Goal: Task Accomplishment & Management: Complete application form

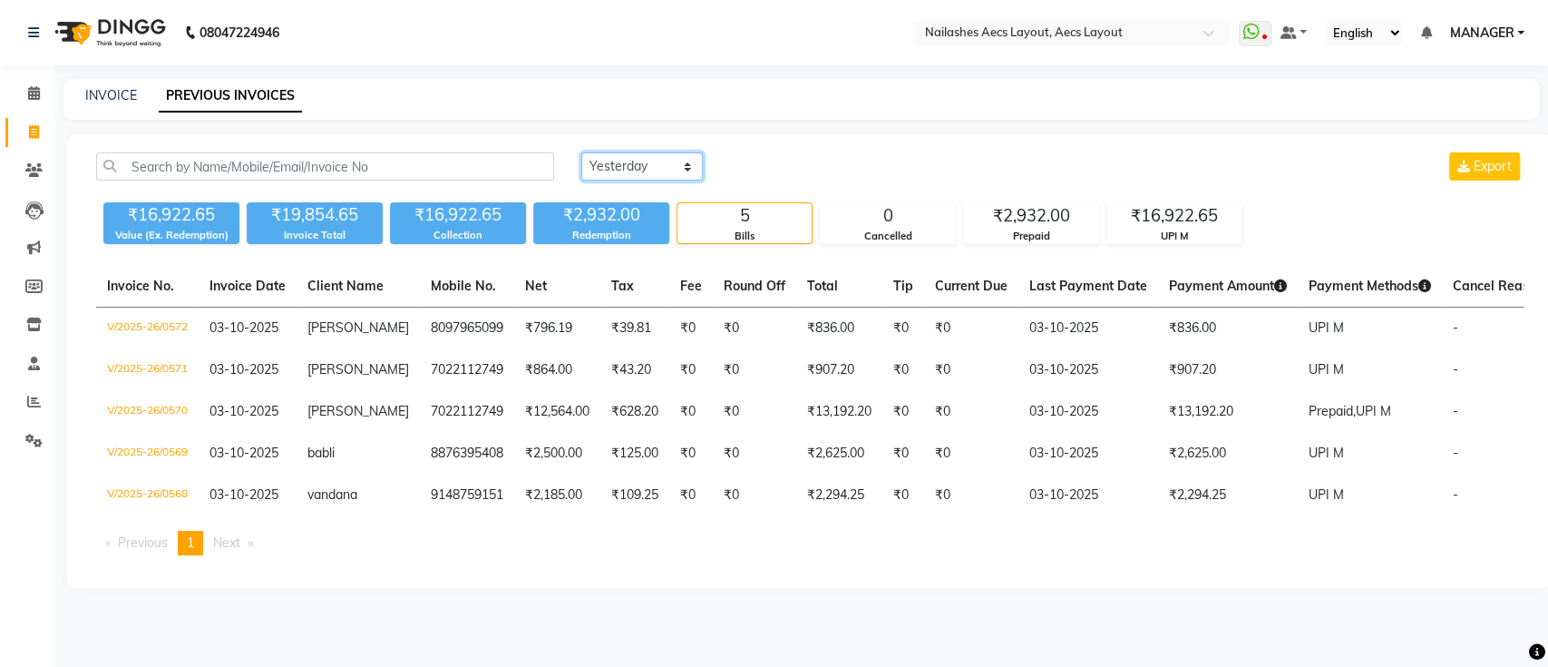
click at [676, 161] on select "Today Yesterday Custom Range" at bounding box center [642, 166] width 122 height 28
select select "today"
click at [581, 152] on select "Today Yesterday Custom Range" at bounding box center [642, 166] width 122 height 28
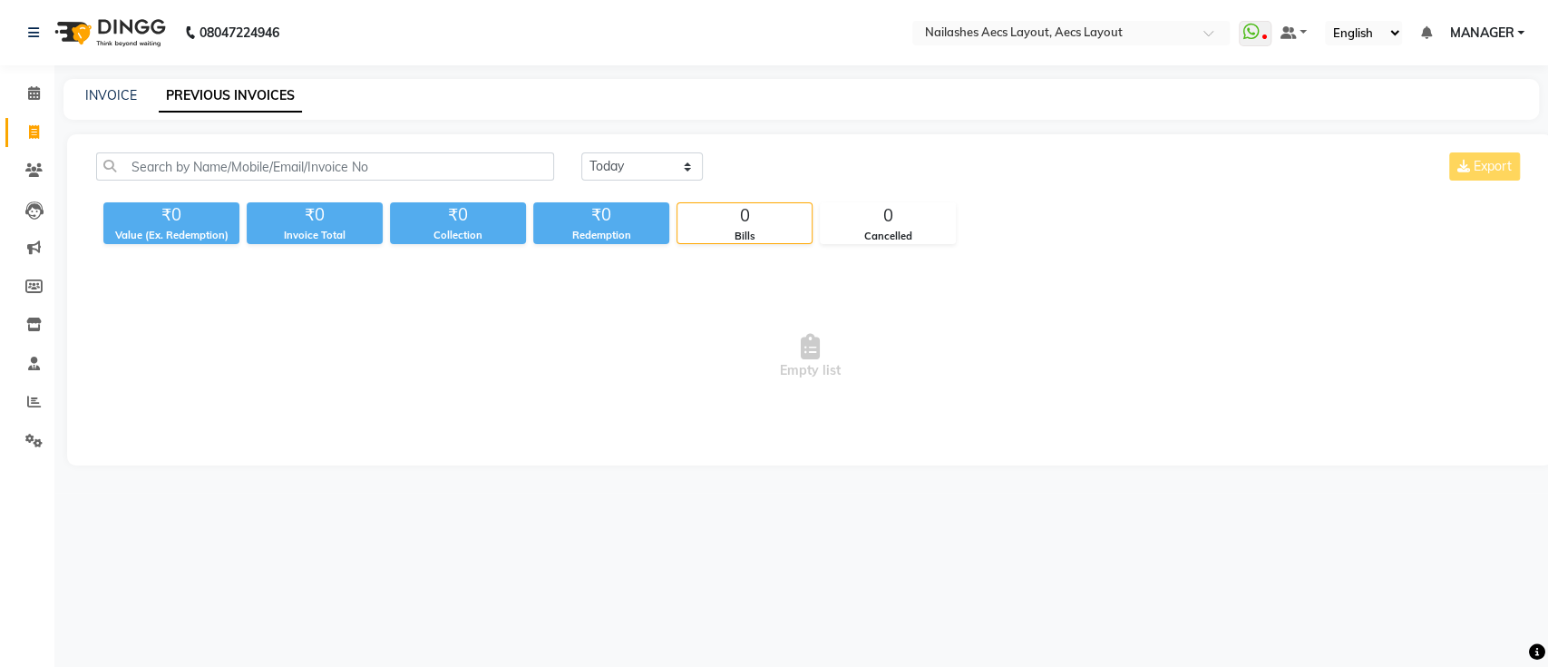
click at [676, 185] on div "Today Yesterday Custom Range Export" at bounding box center [1053, 173] width 970 height 43
click at [34, 138] on icon at bounding box center [34, 132] width 10 height 14
select select "service"
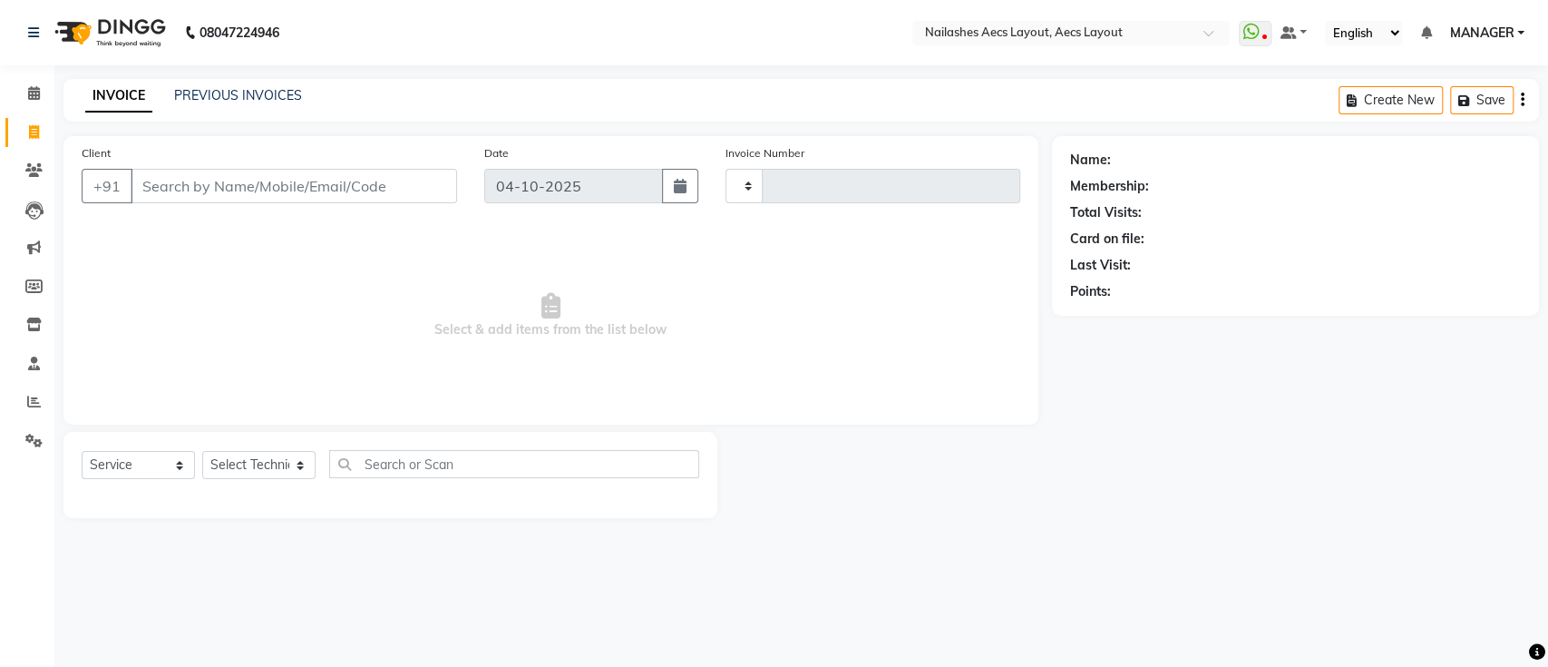
type input "0573"
select select "8467"
click at [224, 178] on input "Client" at bounding box center [294, 186] width 327 height 34
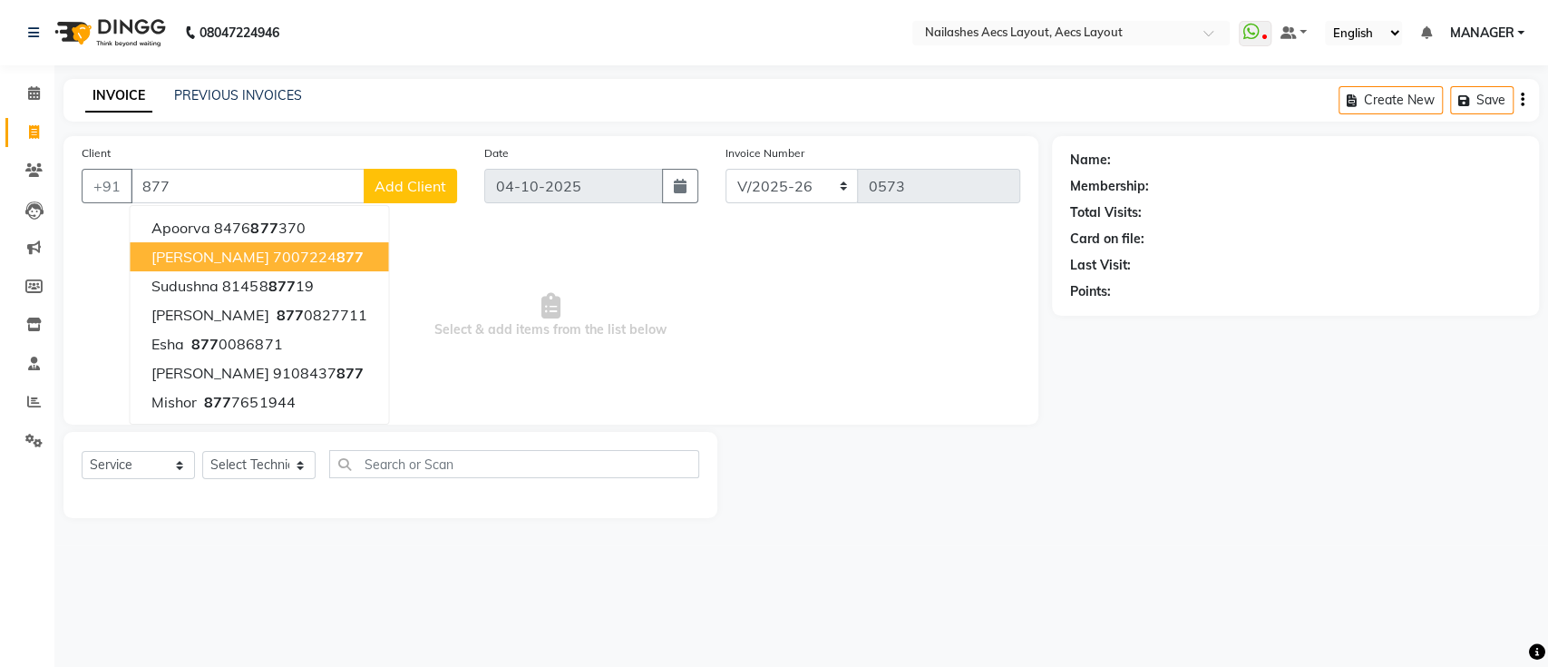
click at [272, 261] on ngb-highlight "7007224 877" at bounding box center [317, 257] width 91 height 18
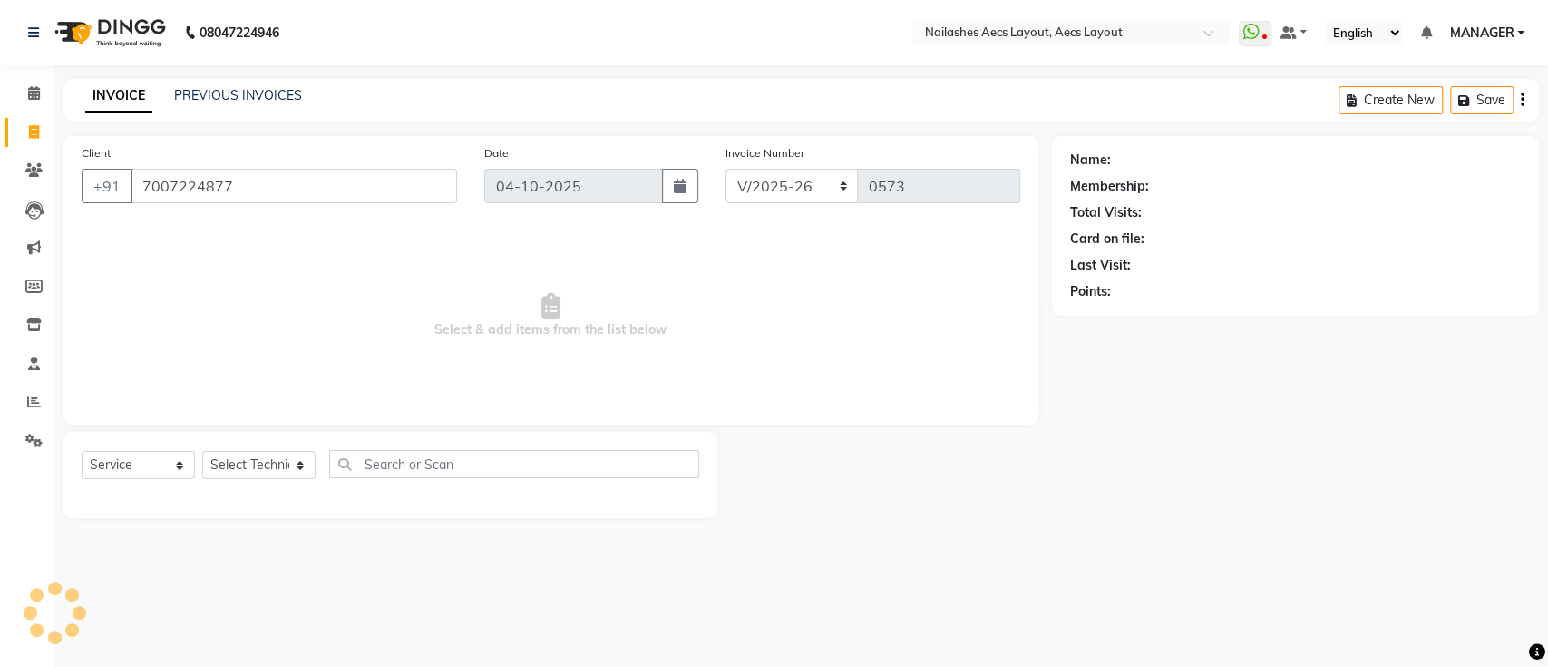
type input "7007224877"
click at [268, 459] on select "Select Technician Arun Barsha MANAGER Mukesh Neeraj owner Saleem" at bounding box center [258, 465] width 113 height 28
select select "1: Object"
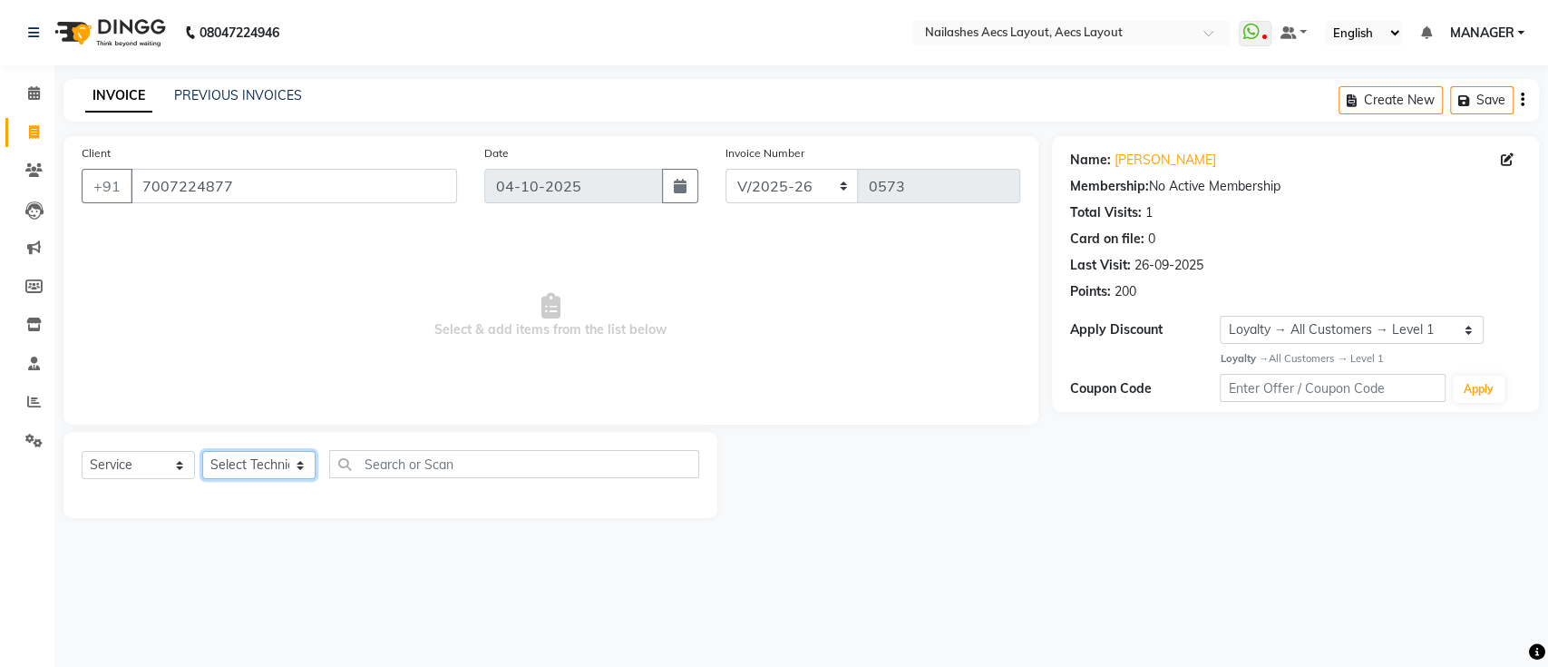
select select "86771"
click at [202, 451] on select "Select Technician Arun Barsha MANAGER Mukesh Neeraj owner Saleem" at bounding box center [258, 465] width 113 height 28
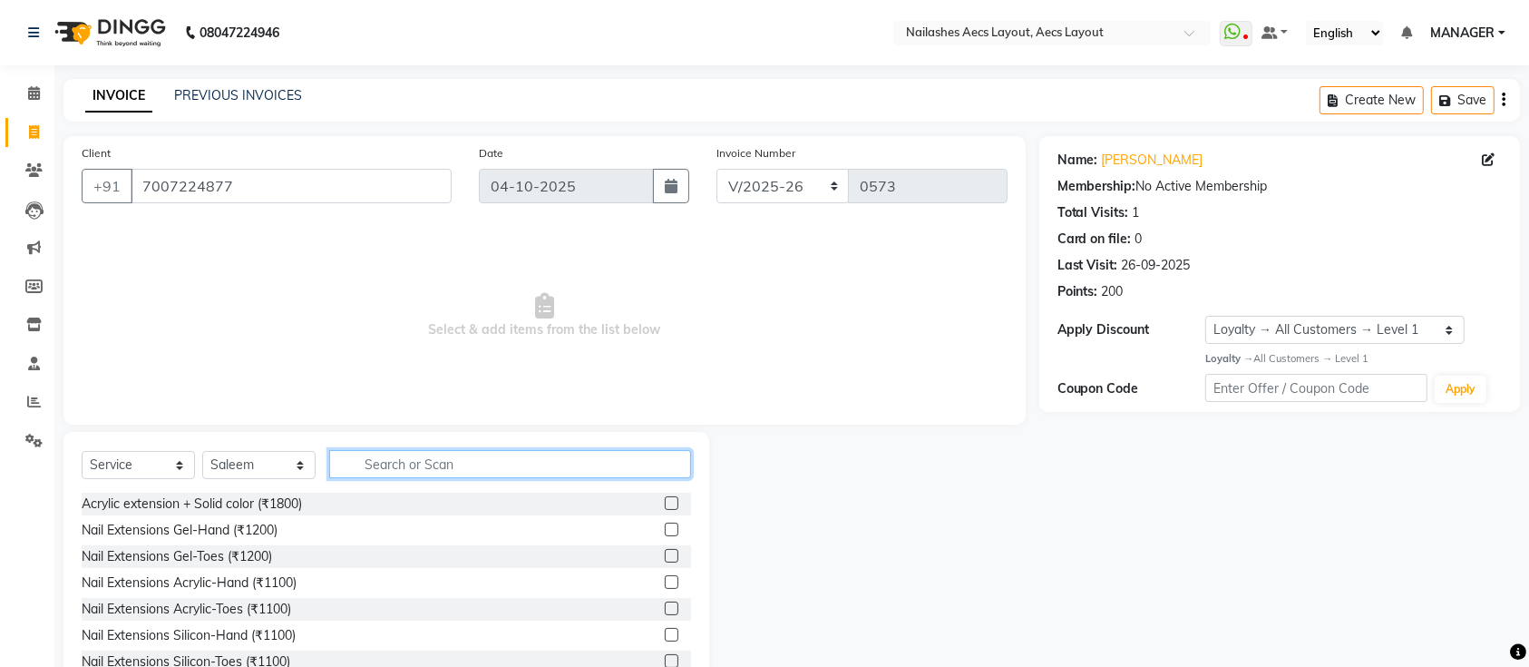
click at [402, 466] on input "text" at bounding box center [510, 464] width 362 height 28
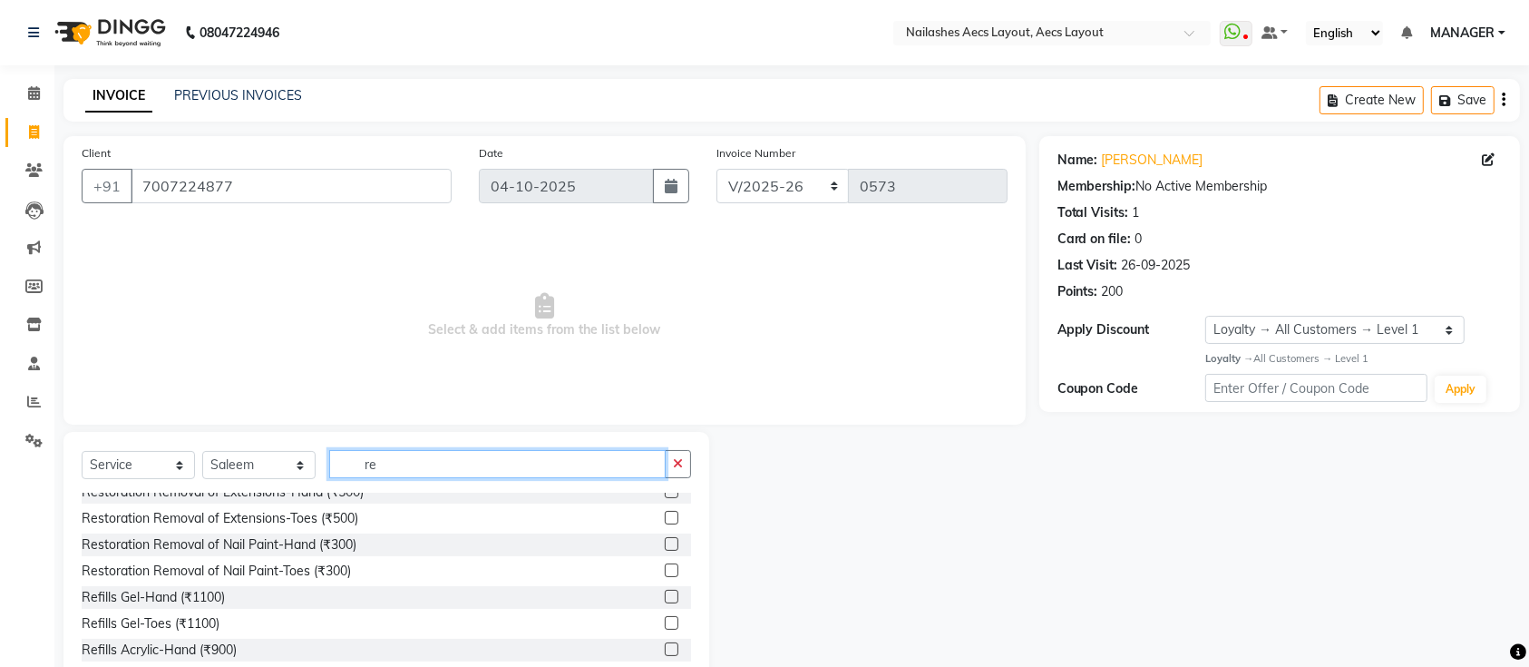
scroll to position [327, 0]
type input "re"
click at [665, 544] on label at bounding box center [672, 545] width 14 height 14
click at [665, 544] on input "checkbox" at bounding box center [671, 546] width 12 height 12
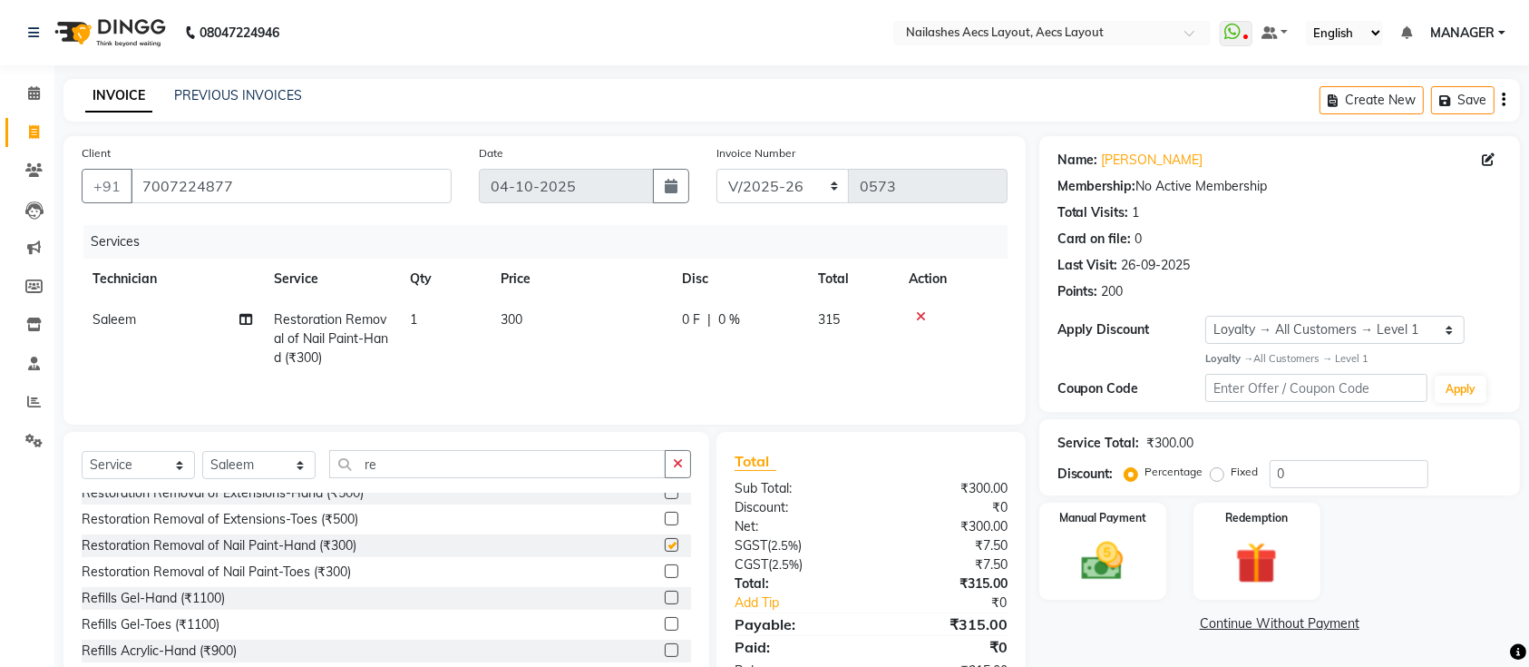
checkbox input "false"
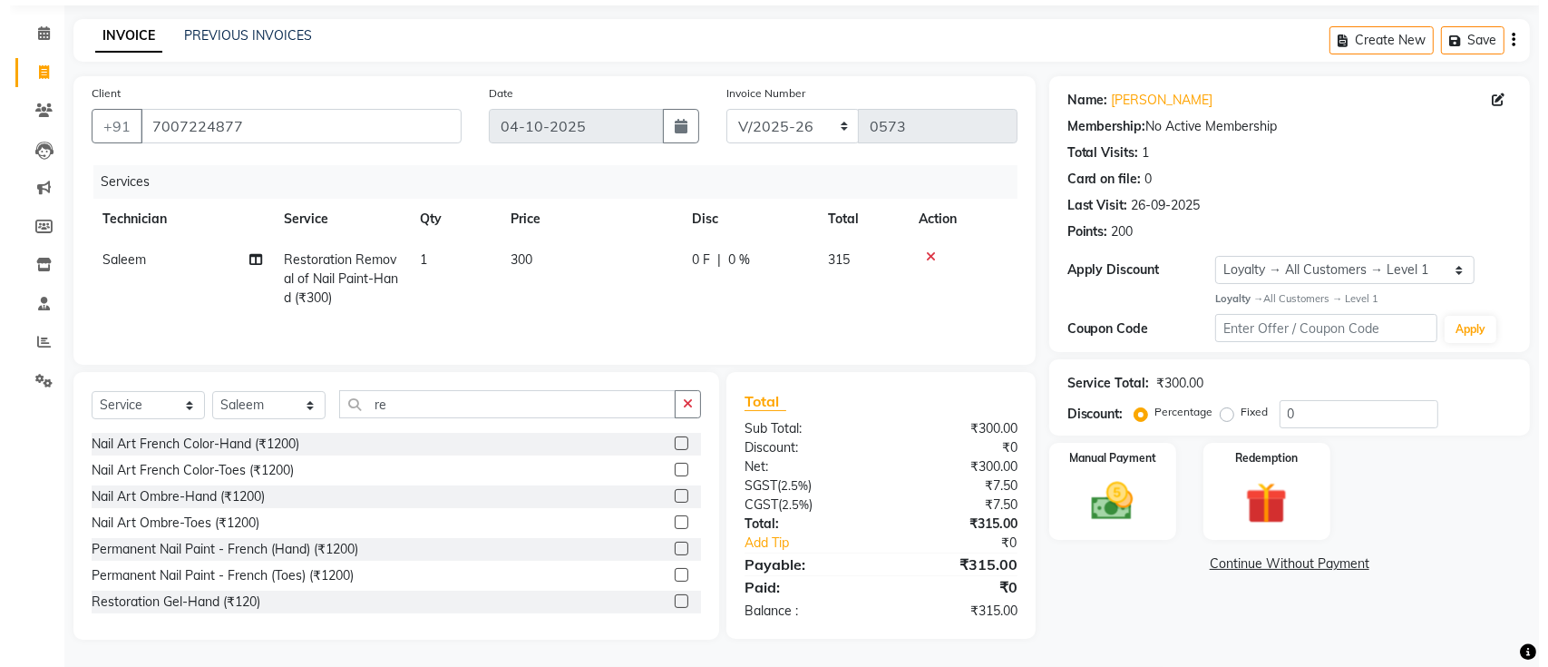
scroll to position [0, 0]
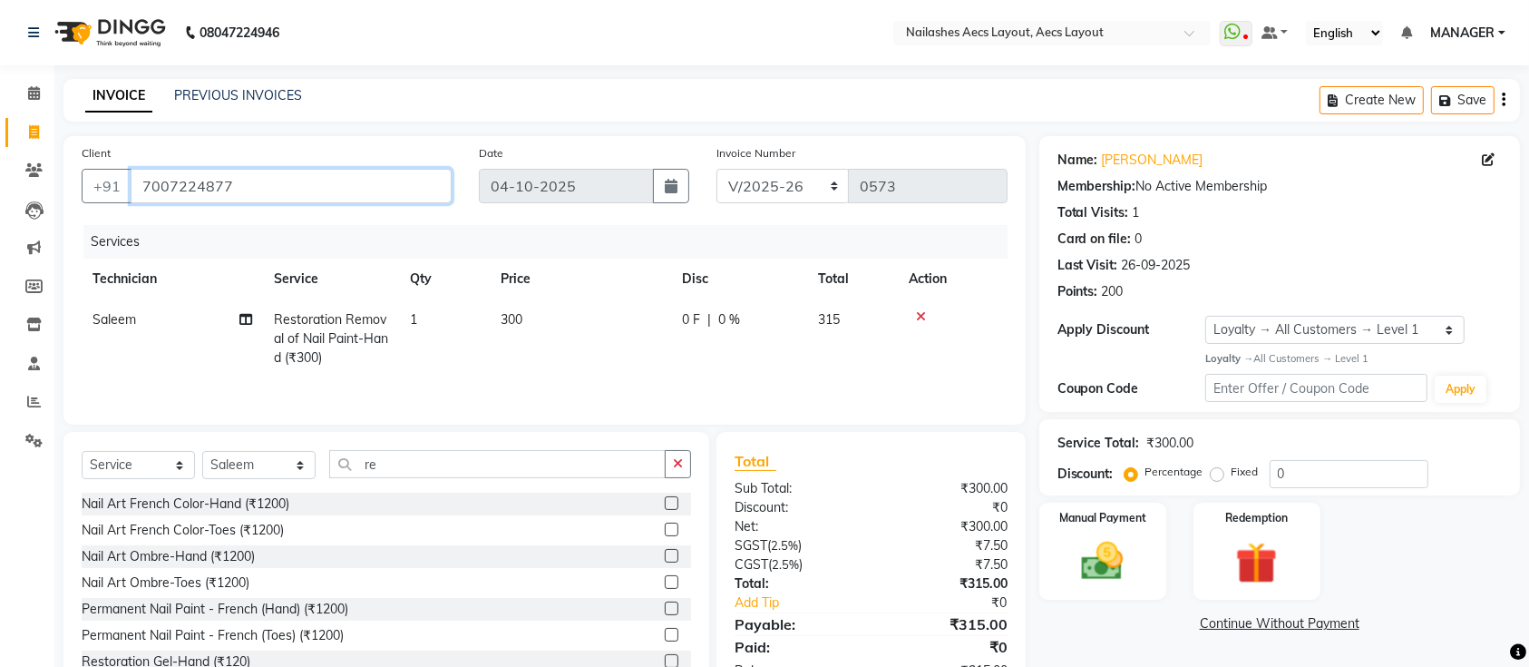
click at [405, 182] on input "7007224877" at bounding box center [291, 186] width 321 height 34
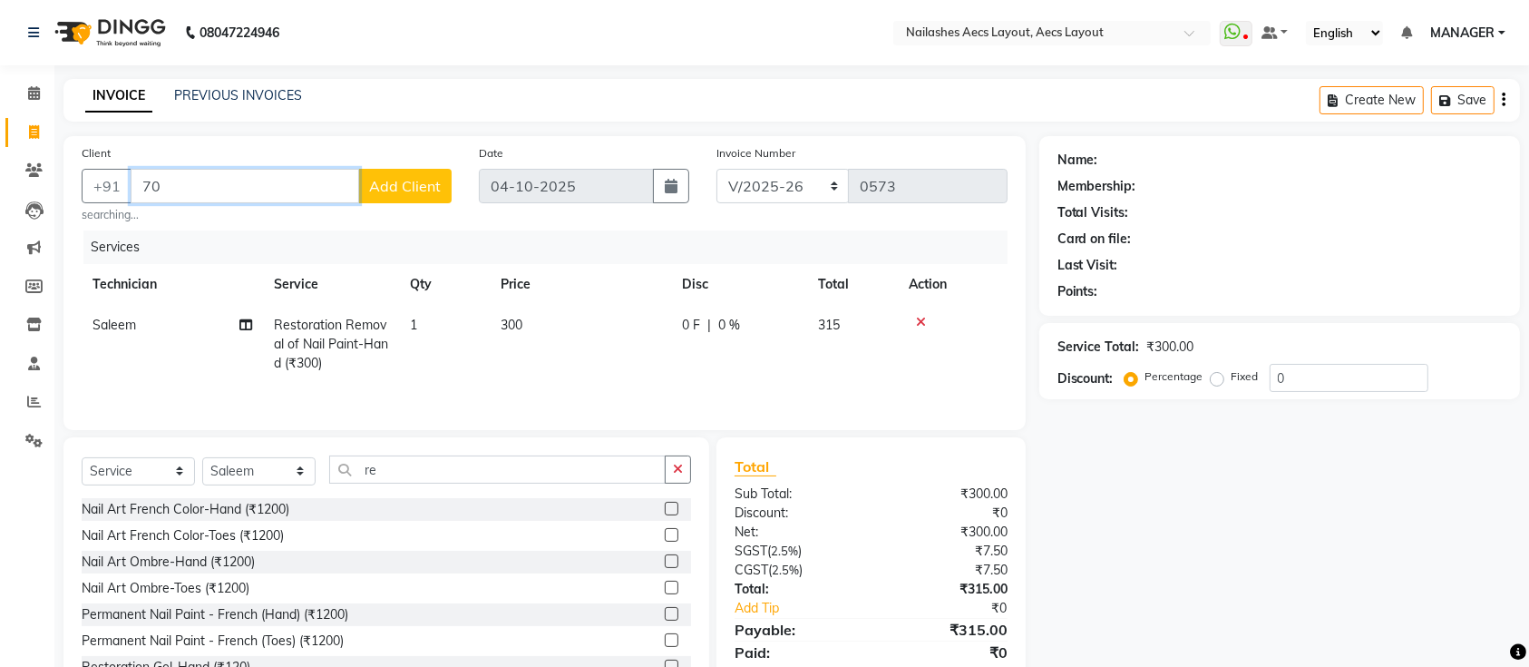
type input "7"
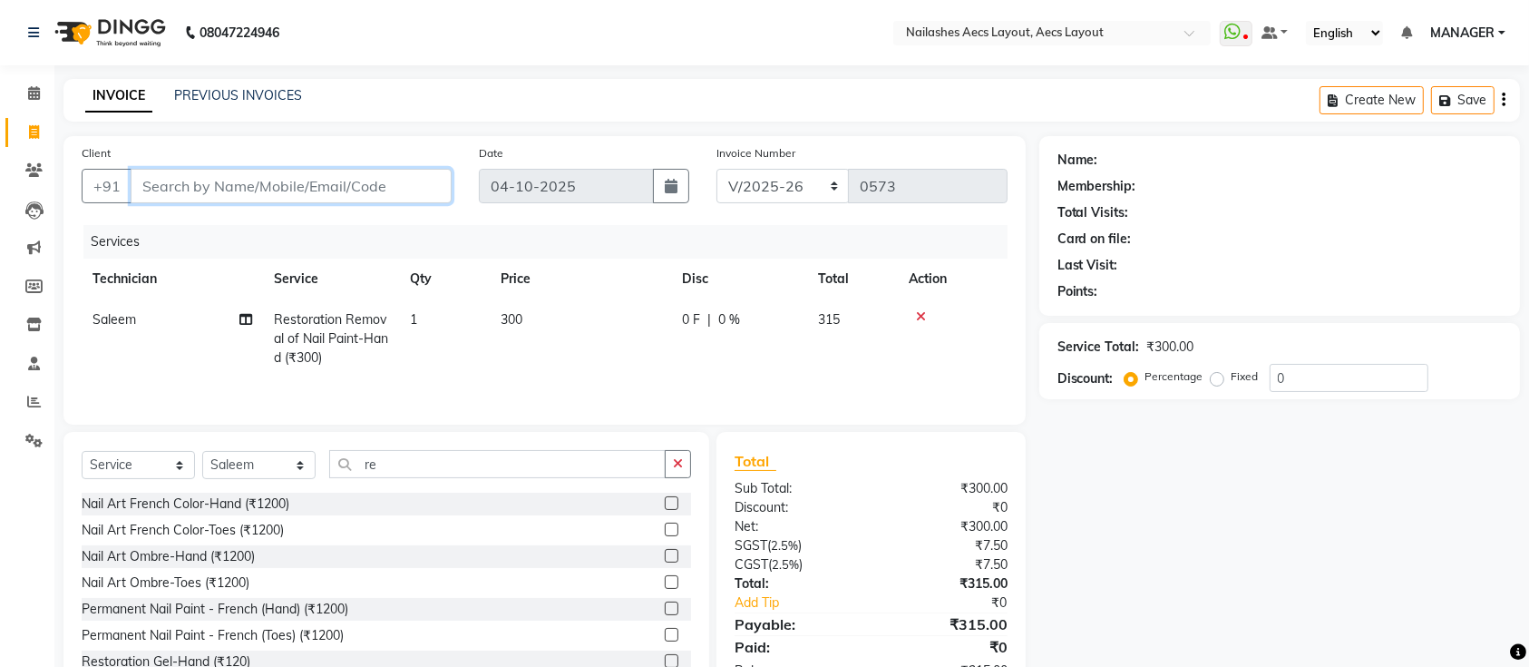
click at [308, 169] on input "Client" at bounding box center [291, 186] width 321 height 34
click at [1306, 375] on input "0" at bounding box center [1349, 378] width 159 height 28
type input "5"
click at [307, 189] on input "Client" at bounding box center [291, 186] width 321 height 34
type input "9"
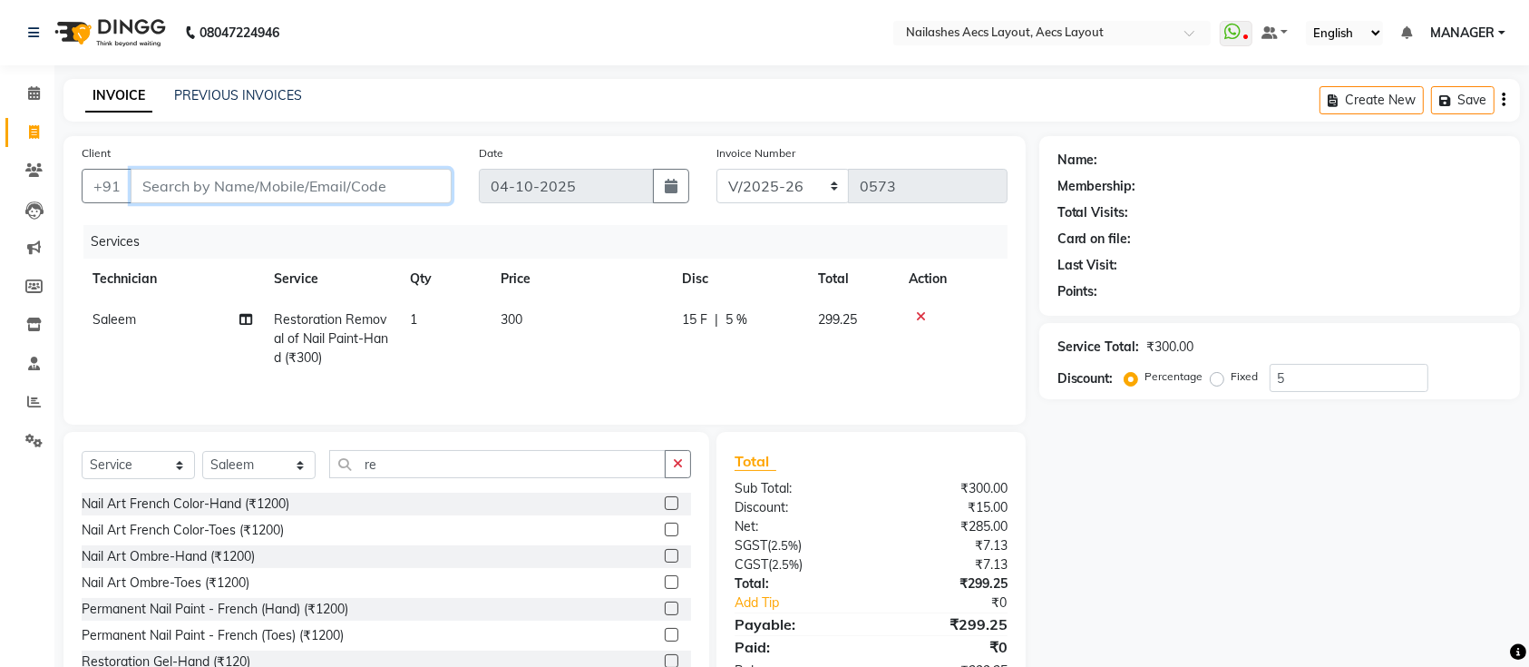
type input "0"
type input "9780759077"
click at [415, 193] on span "Add Client" at bounding box center [405, 186] width 72 height 18
select select "21"
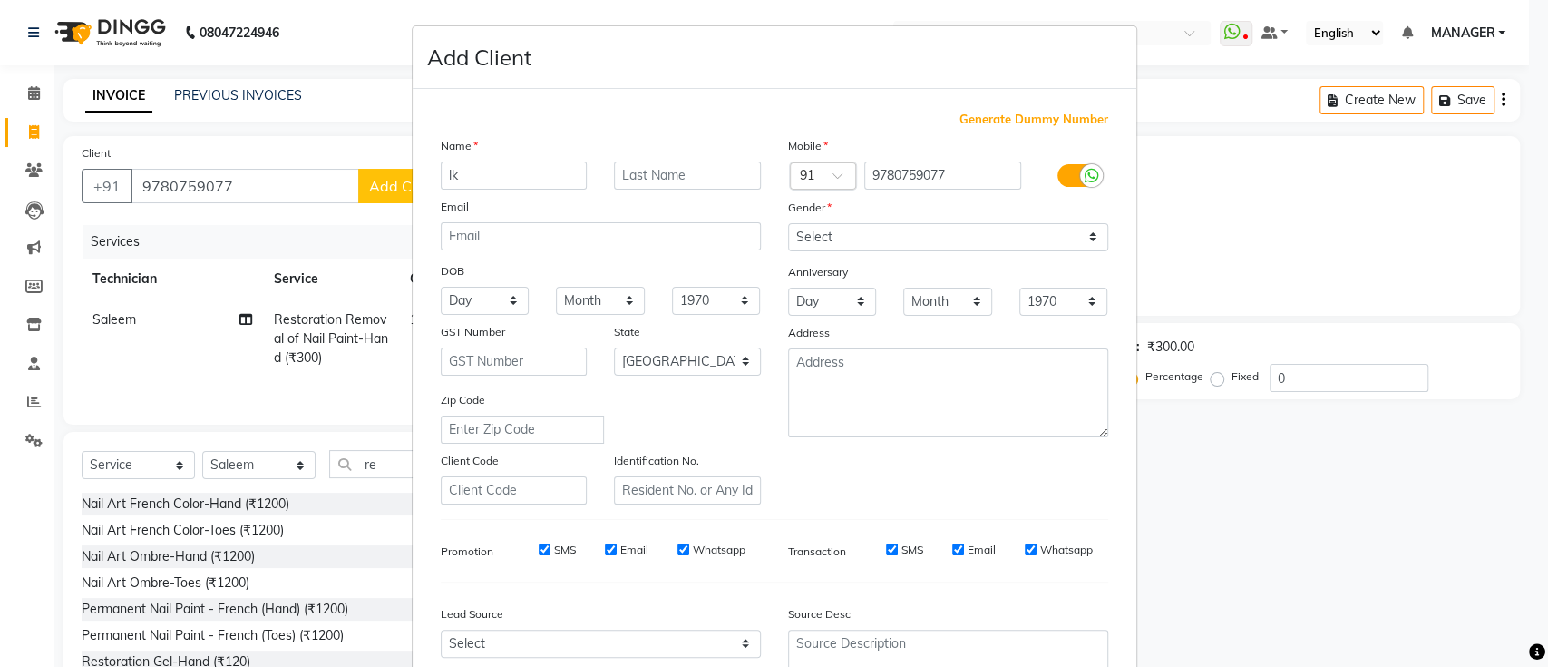
type input "l"
type input "kanika"
click at [886, 236] on select "Select Male Female Other Prefer Not To Say" at bounding box center [948, 237] width 320 height 28
select select "female"
click at [788, 223] on select "Select Male Female Other Prefer Not To Say" at bounding box center [948, 237] width 320 height 28
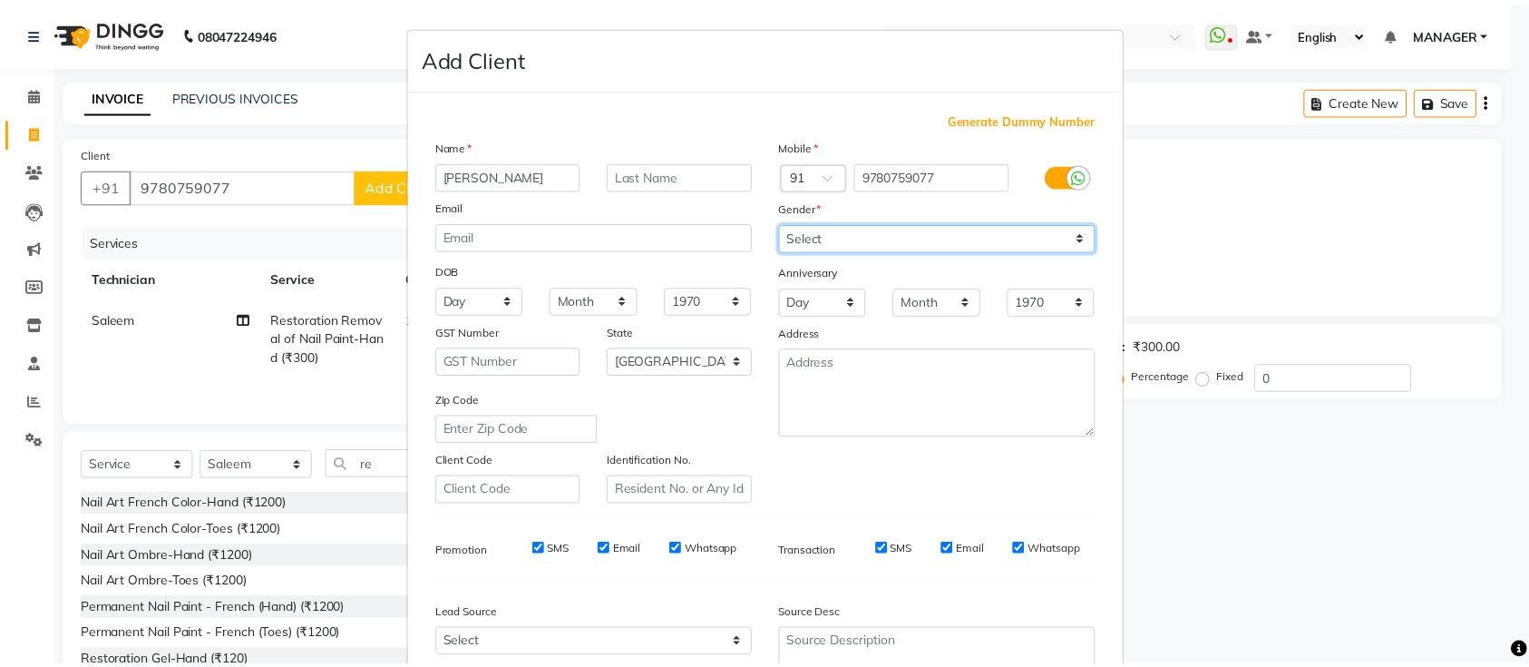
scroll to position [167, 0]
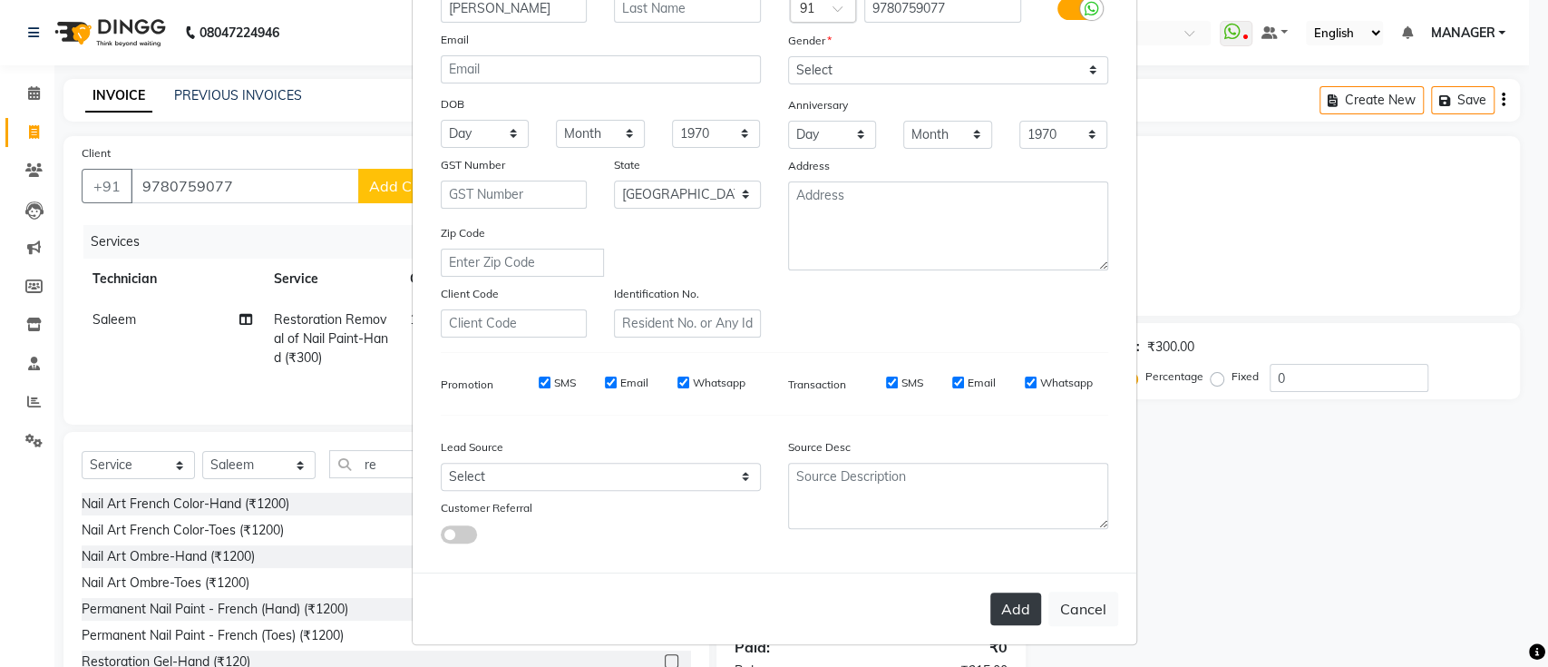
click at [1002, 604] on button "Add" at bounding box center [1015, 608] width 51 height 33
select select
select select "null"
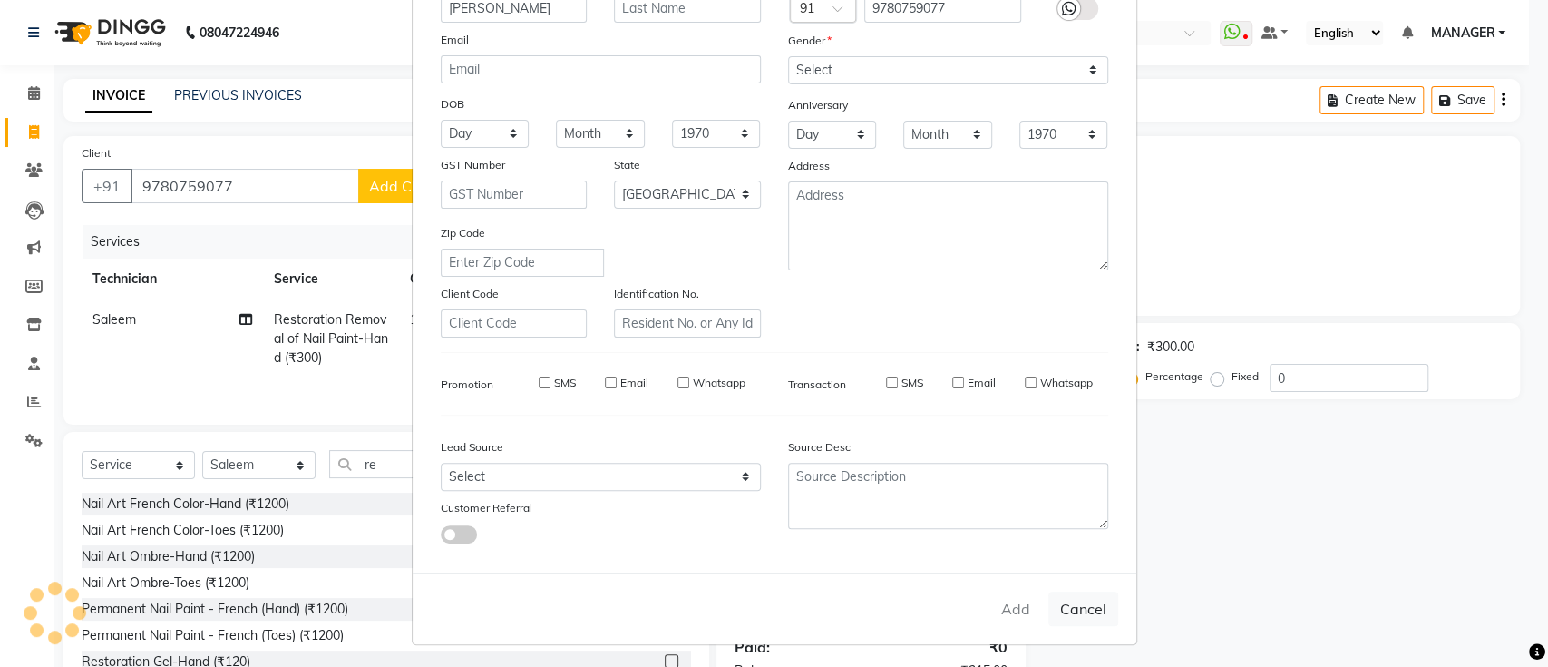
select select
checkbox input "false"
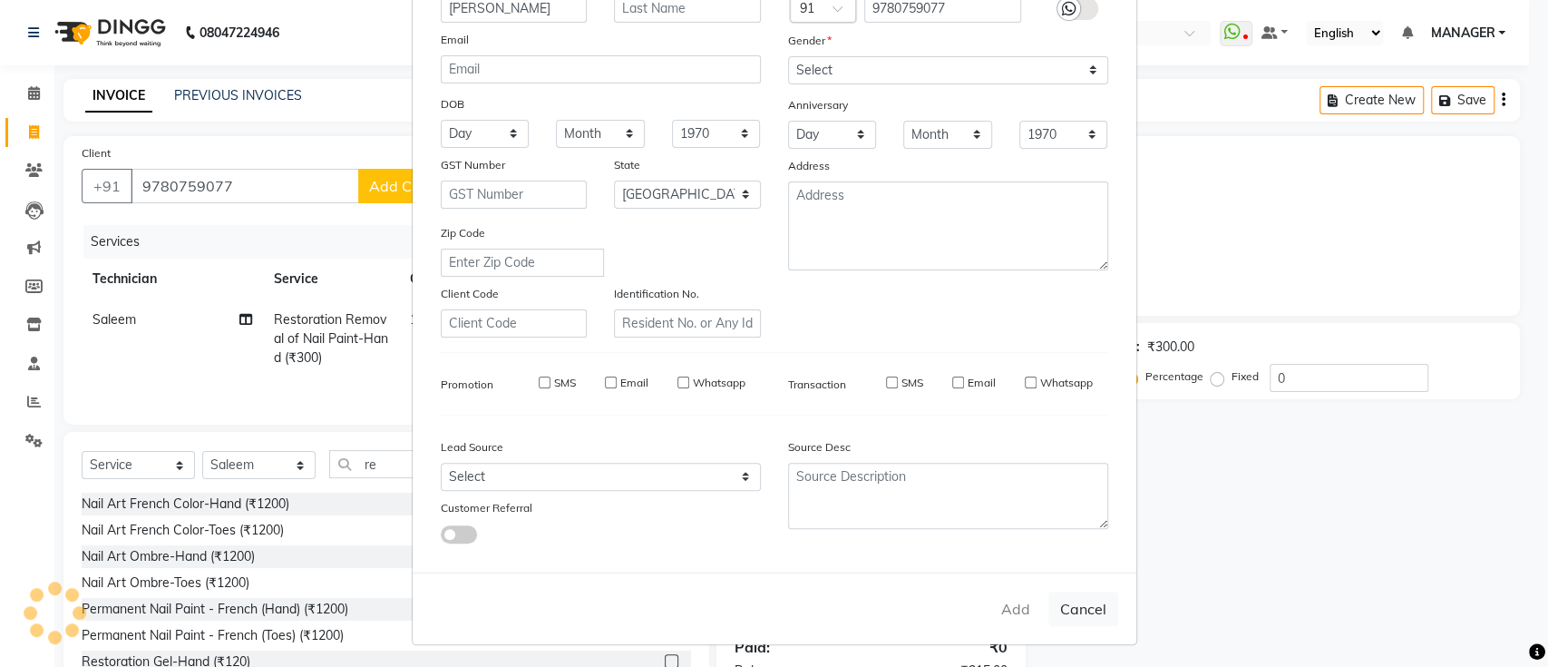
checkbox input "false"
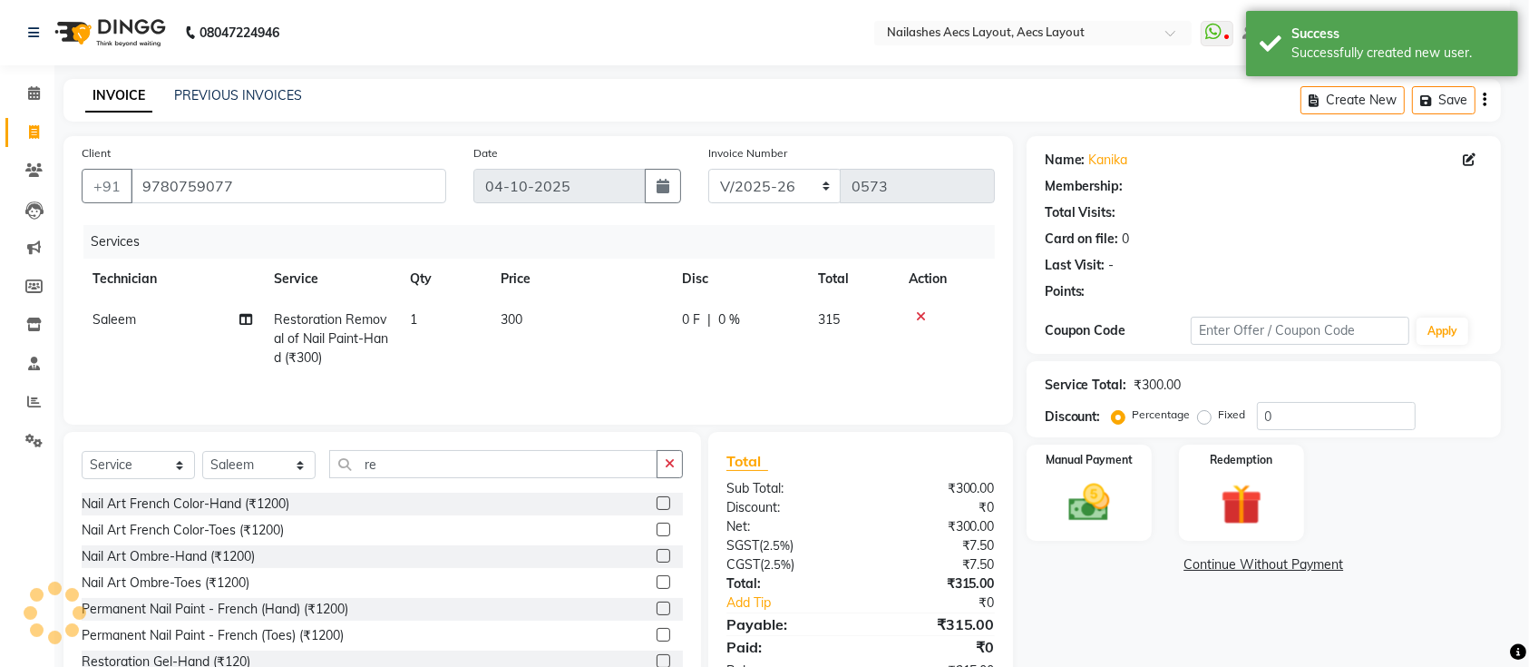
select select "1: Object"
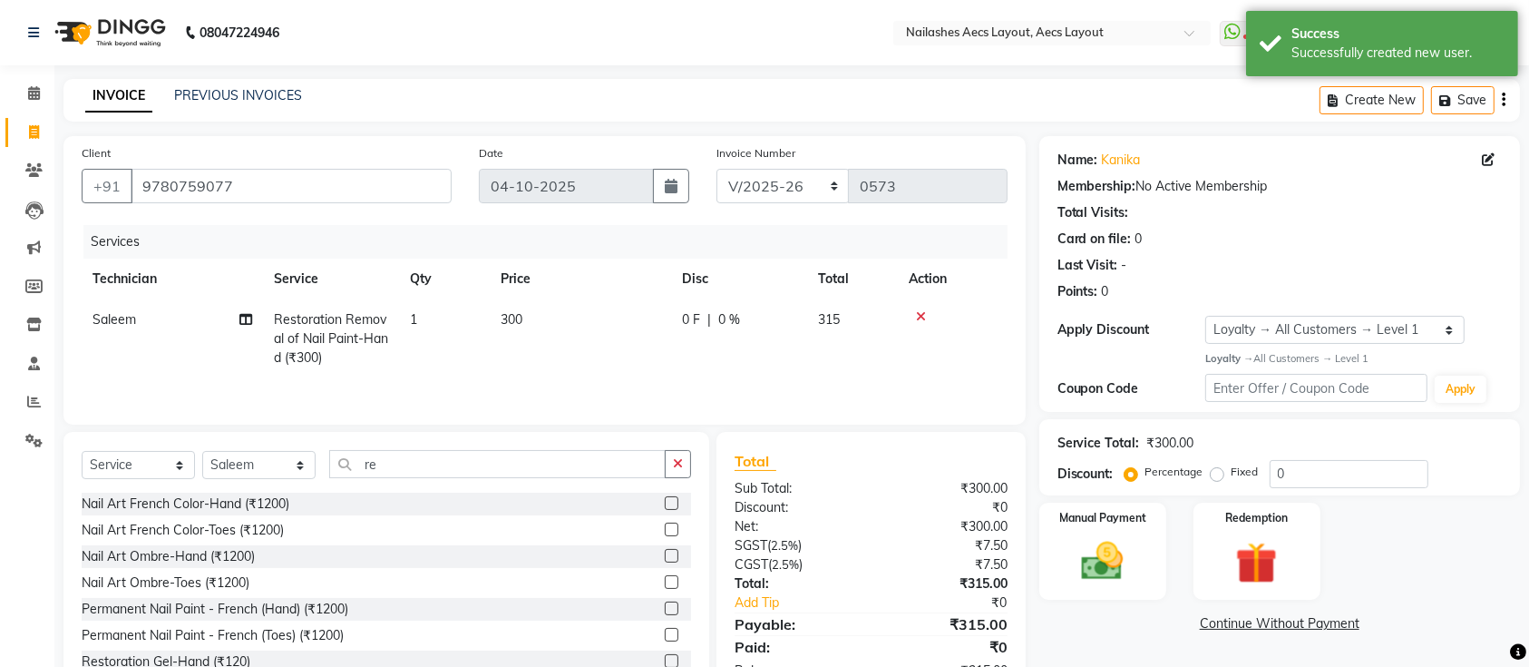
scroll to position [15, 0]
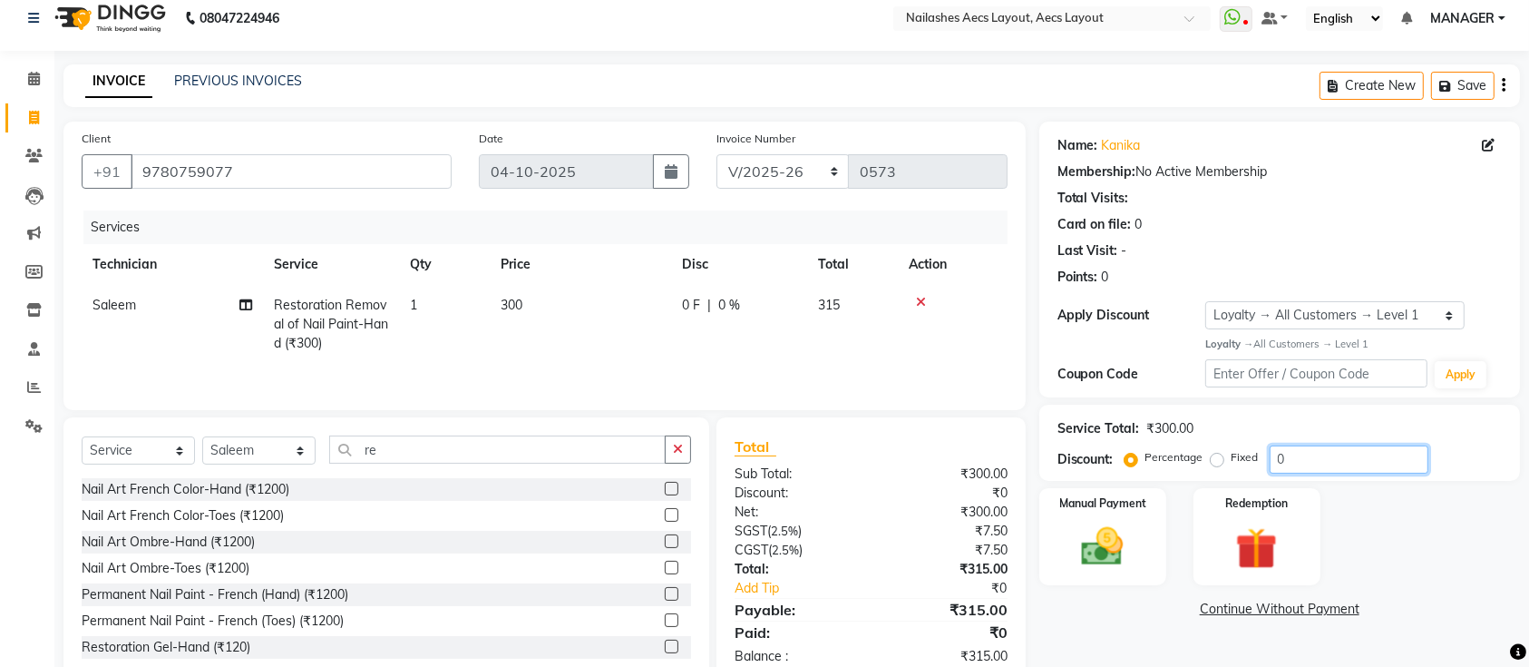
click at [1292, 453] on input "0" at bounding box center [1349, 459] width 159 height 28
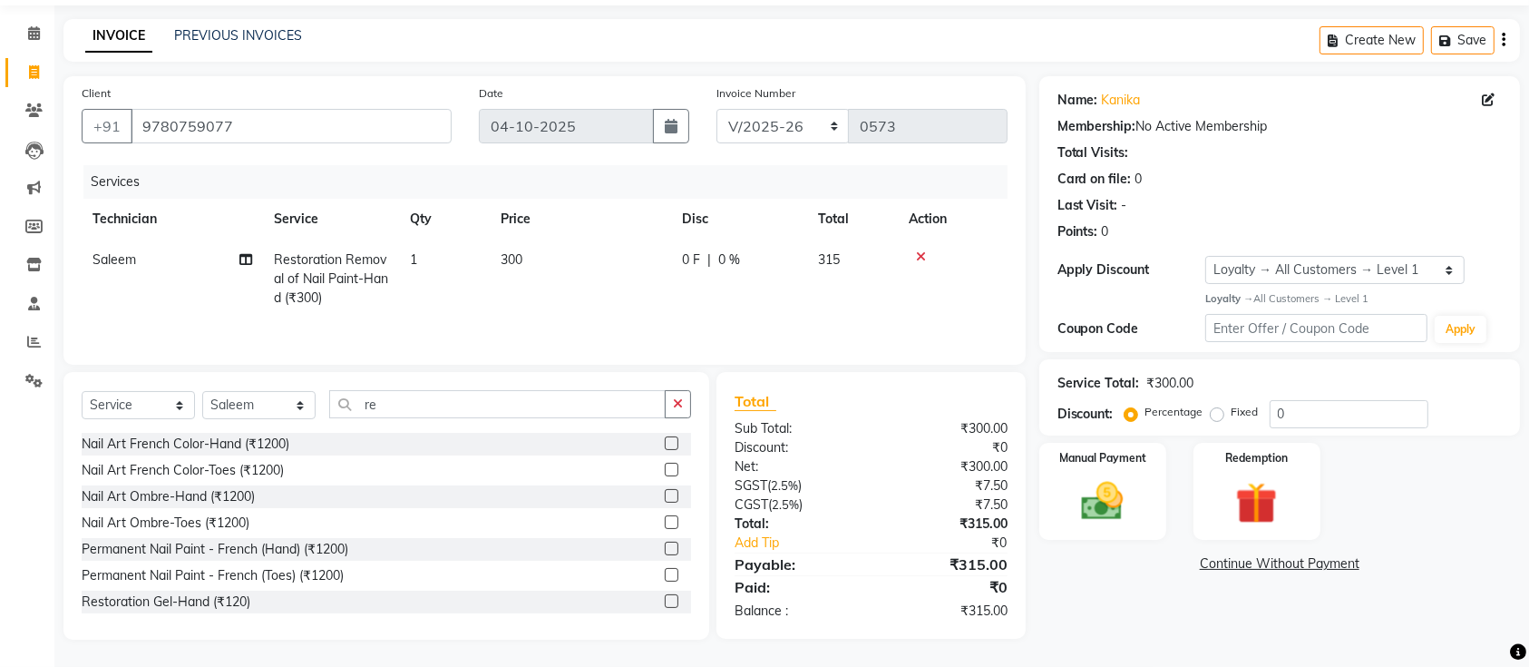
click at [1227, 410] on div "Fixed" at bounding box center [1236, 412] width 44 height 22
click at [1224, 405] on div "Fixed" at bounding box center [1236, 412] width 44 height 22
click at [1232, 412] on label "Fixed" at bounding box center [1245, 412] width 27 height 16
click at [1217, 412] on input "Fixed" at bounding box center [1220, 411] width 13 height 13
radio input "true"
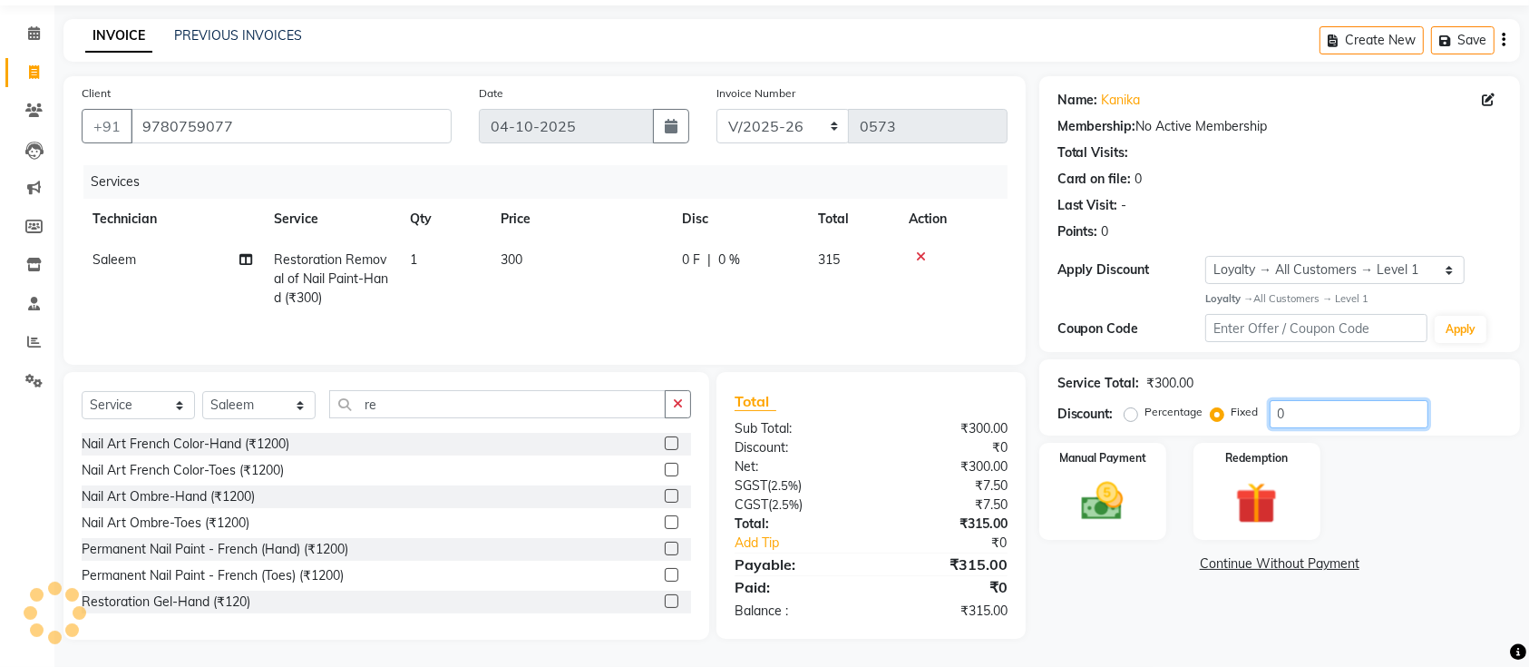
click at [1328, 412] on input "0" at bounding box center [1349, 414] width 159 height 28
type input "15"
click at [1137, 485] on img at bounding box center [1103, 501] width 71 height 50
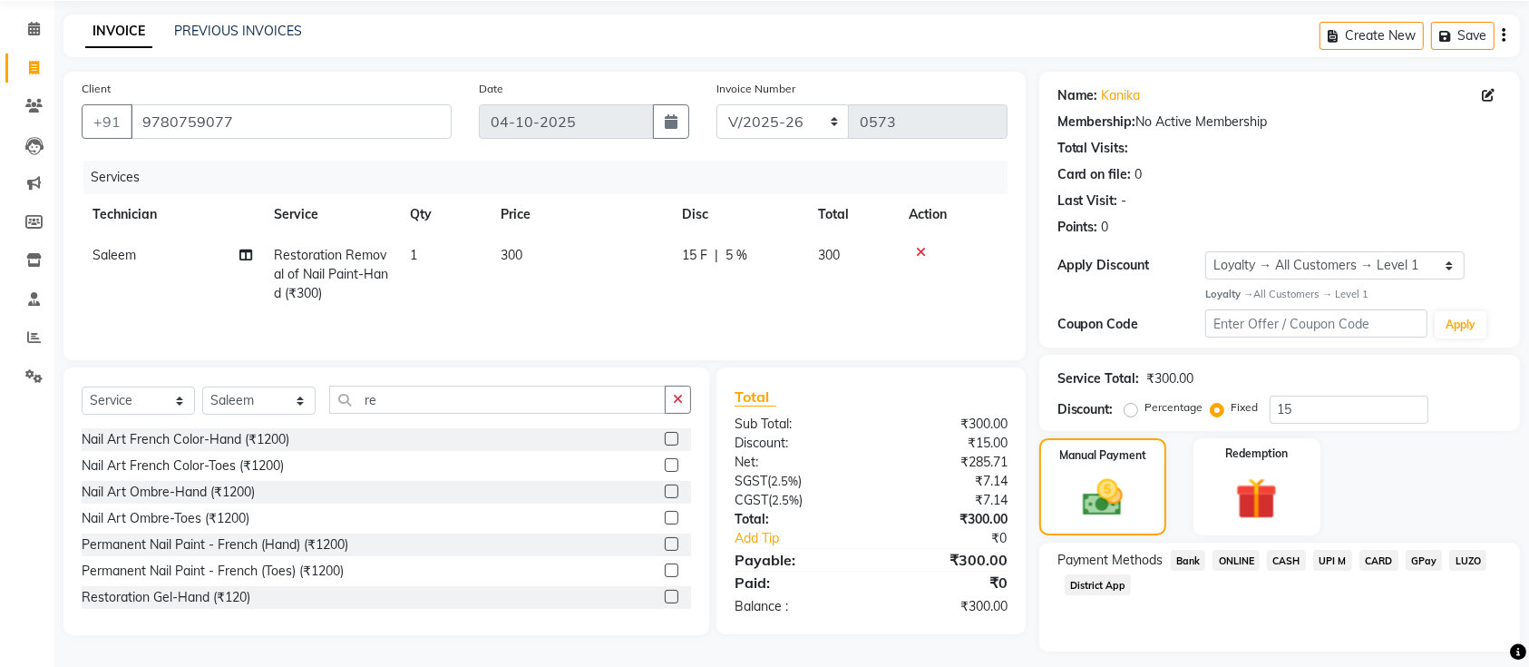
click at [1333, 562] on span "UPI M" at bounding box center [1332, 560] width 39 height 21
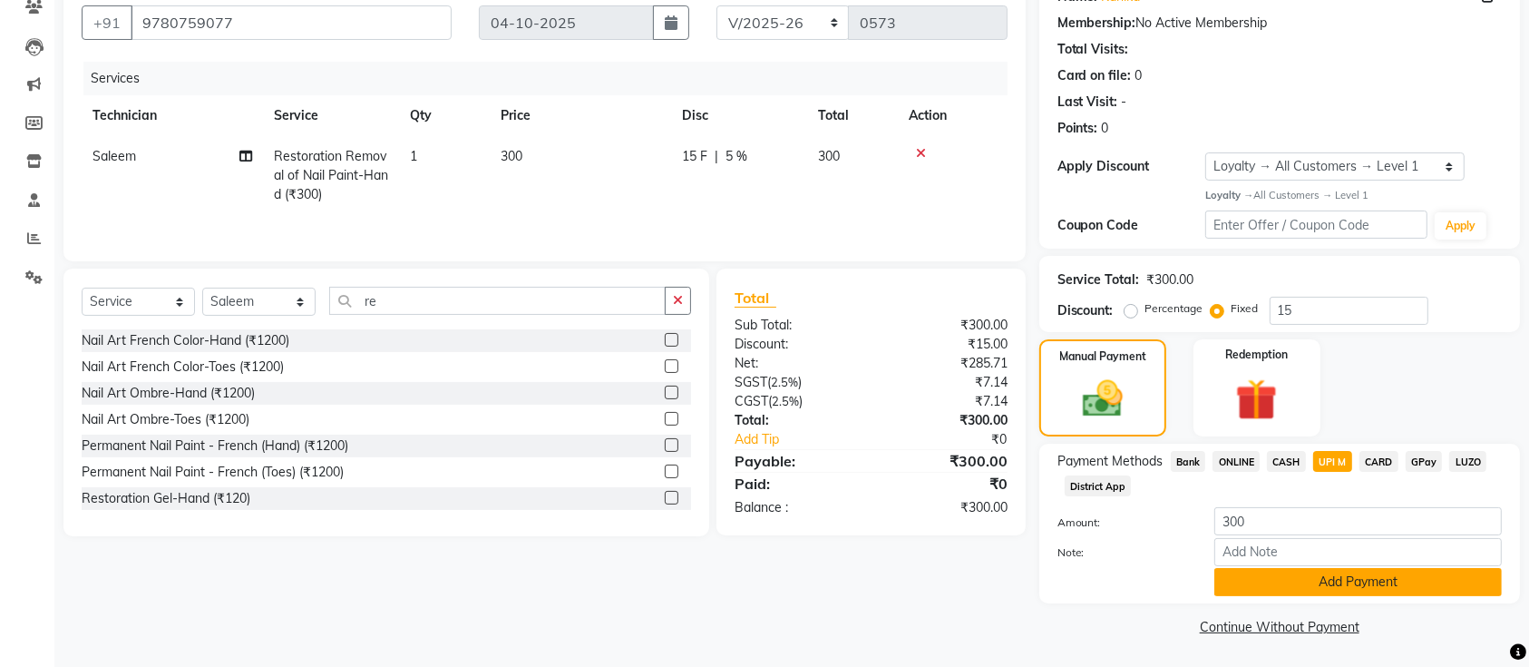
click at [1337, 591] on button "Add Payment" at bounding box center [1358, 582] width 288 height 28
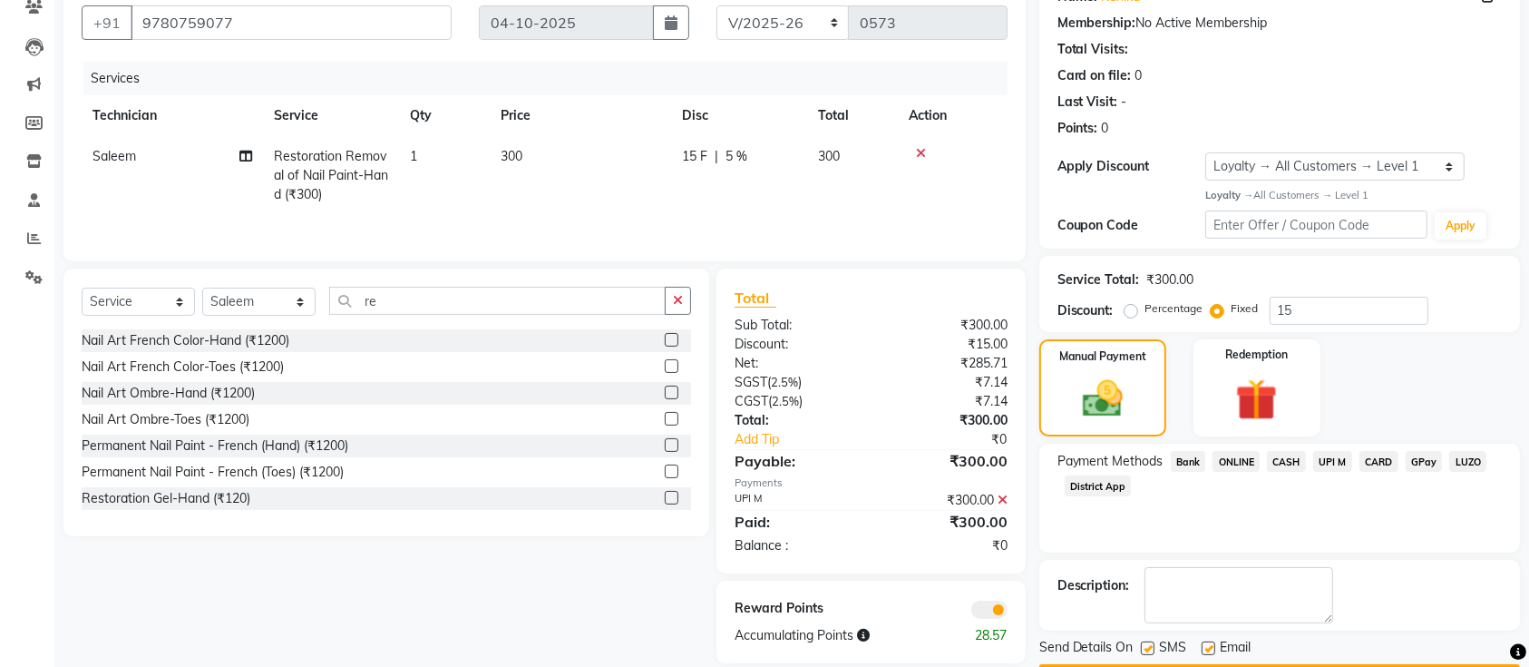
scroll to position [215, 0]
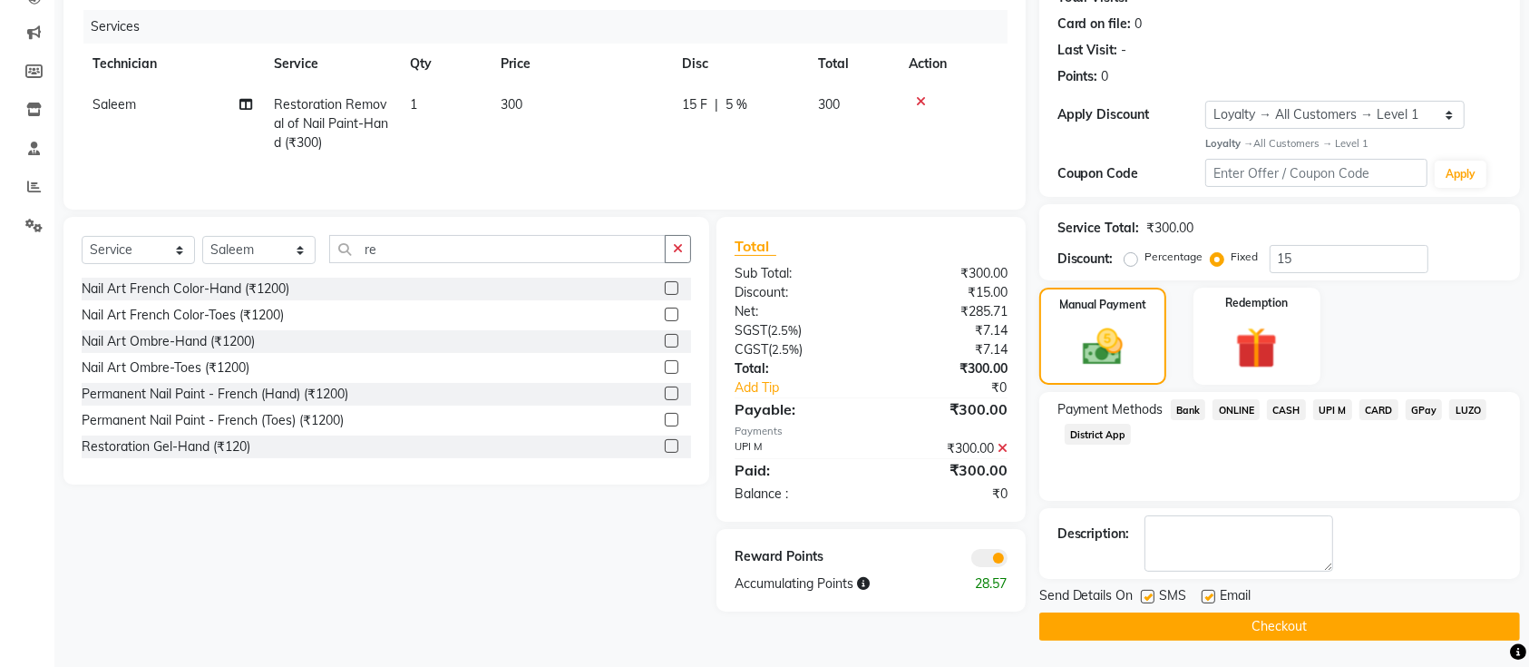
click at [1334, 405] on span "UPI M" at bounding box center [1332, 409] width 39 height 21
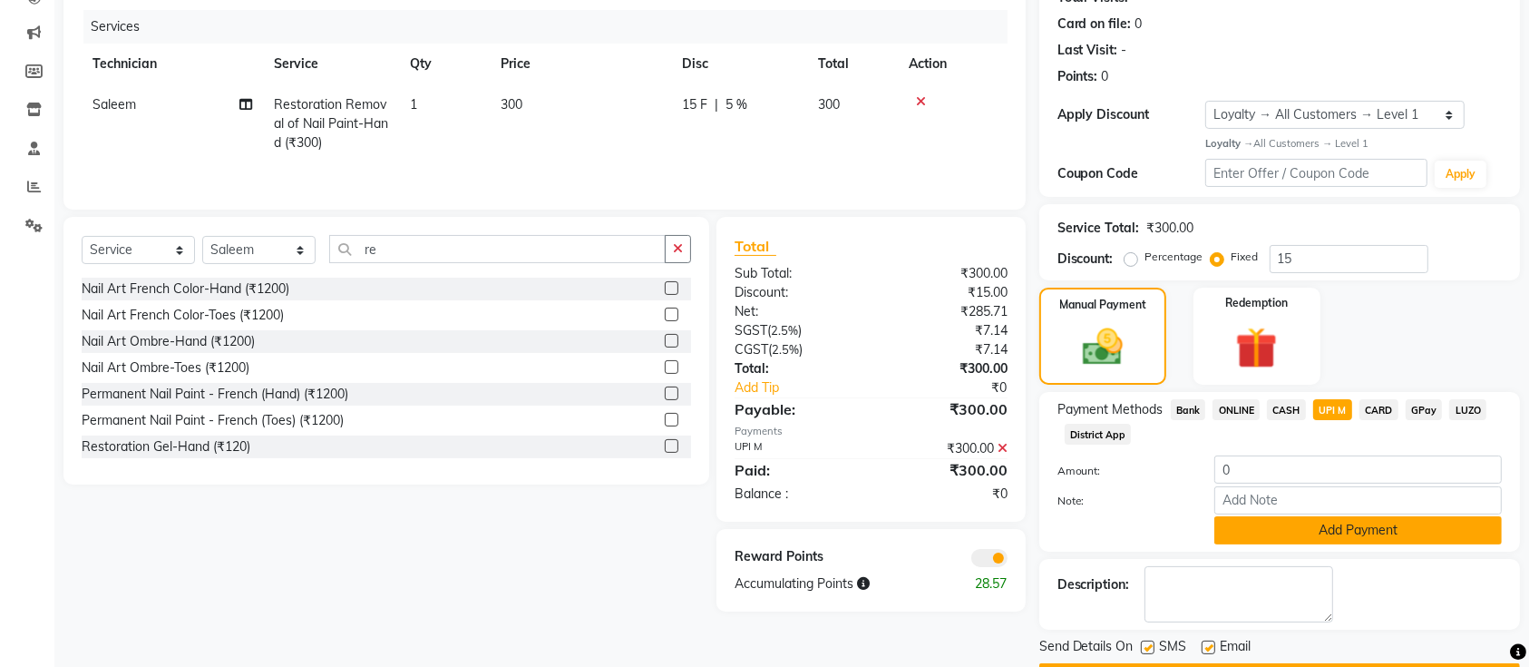
click at [1357, 539] on button "Add Payment" at bounding box center [1358, 530] width 288 height 28
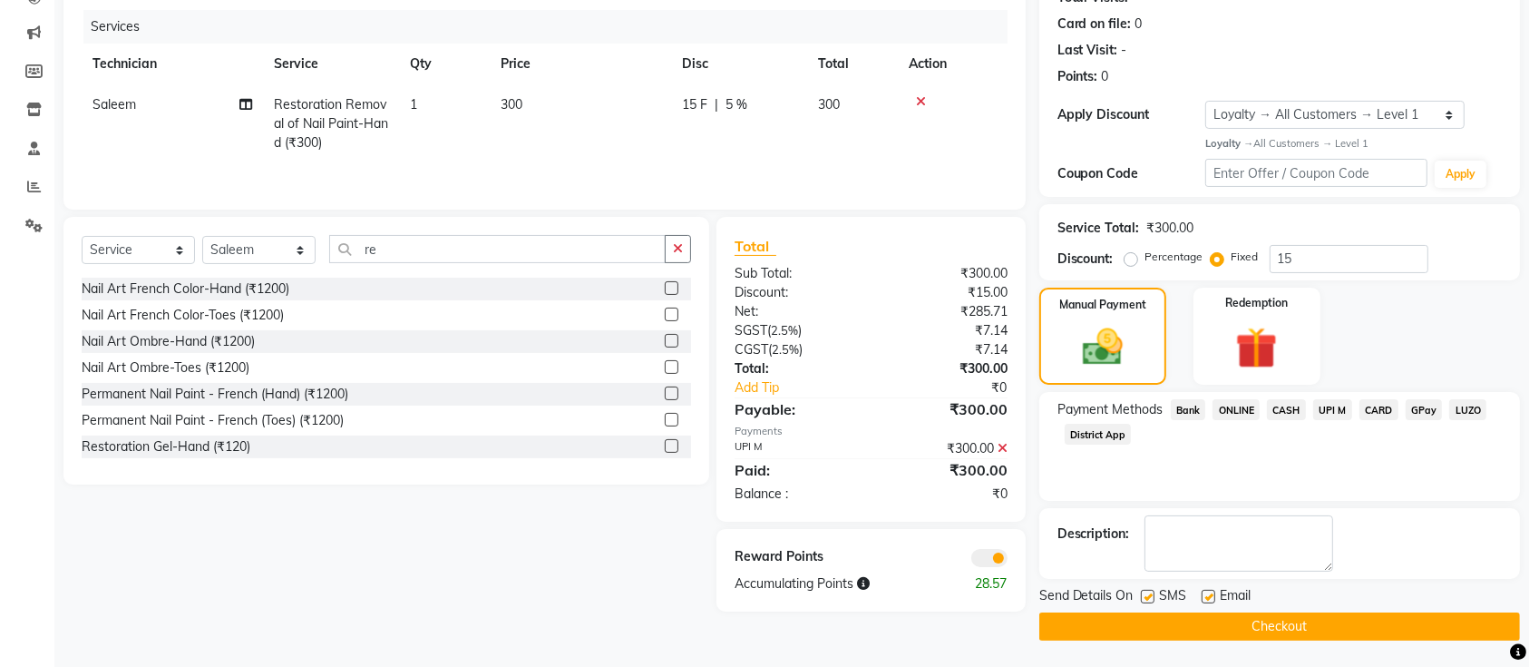
click at [1377, 627] on button "Checkout" at bounding box center [1279, 626] width 481 height 28
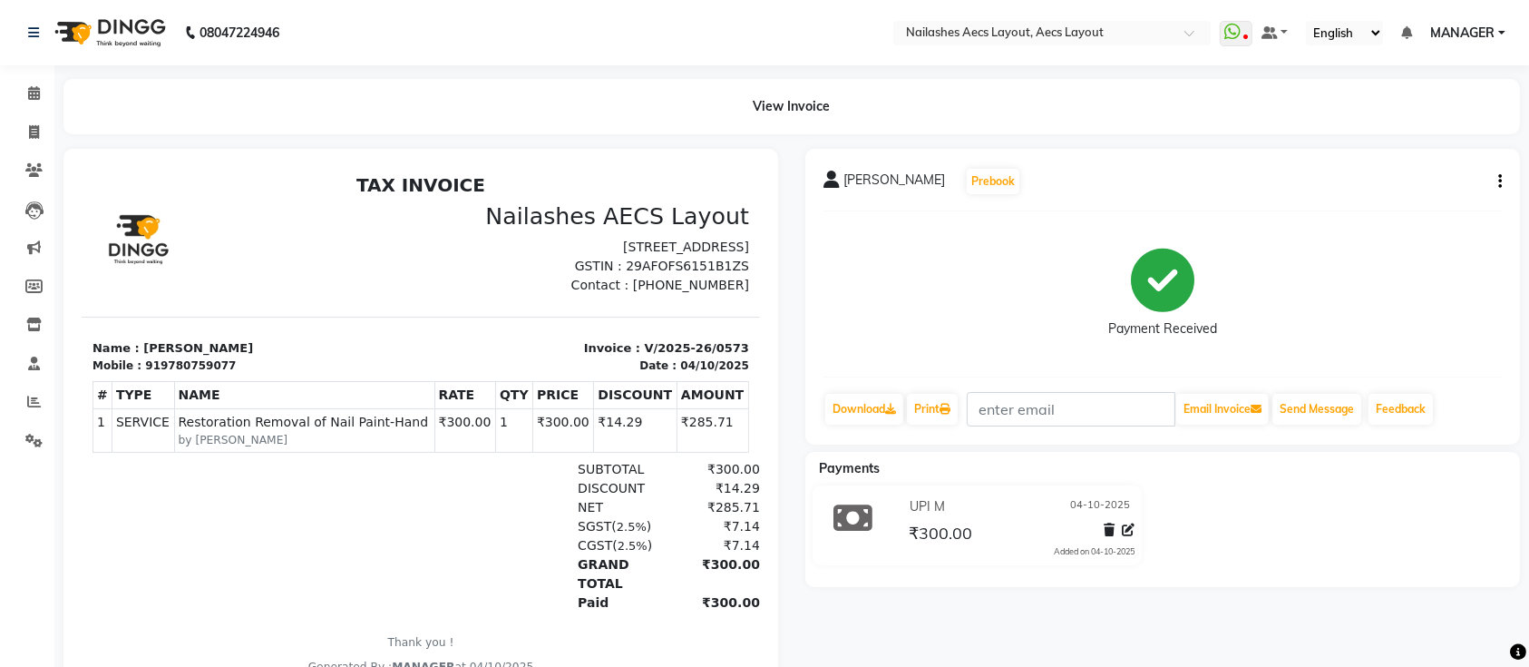
click at [1377, 627] on div "kanika Prebook Payment Received Download Print Email Invoice Send Message Feedb…" at bounding box center [1163, 439] width 742 height 580
click at [128, 34] on img at bounding box center [108, 32] width 124 height 51
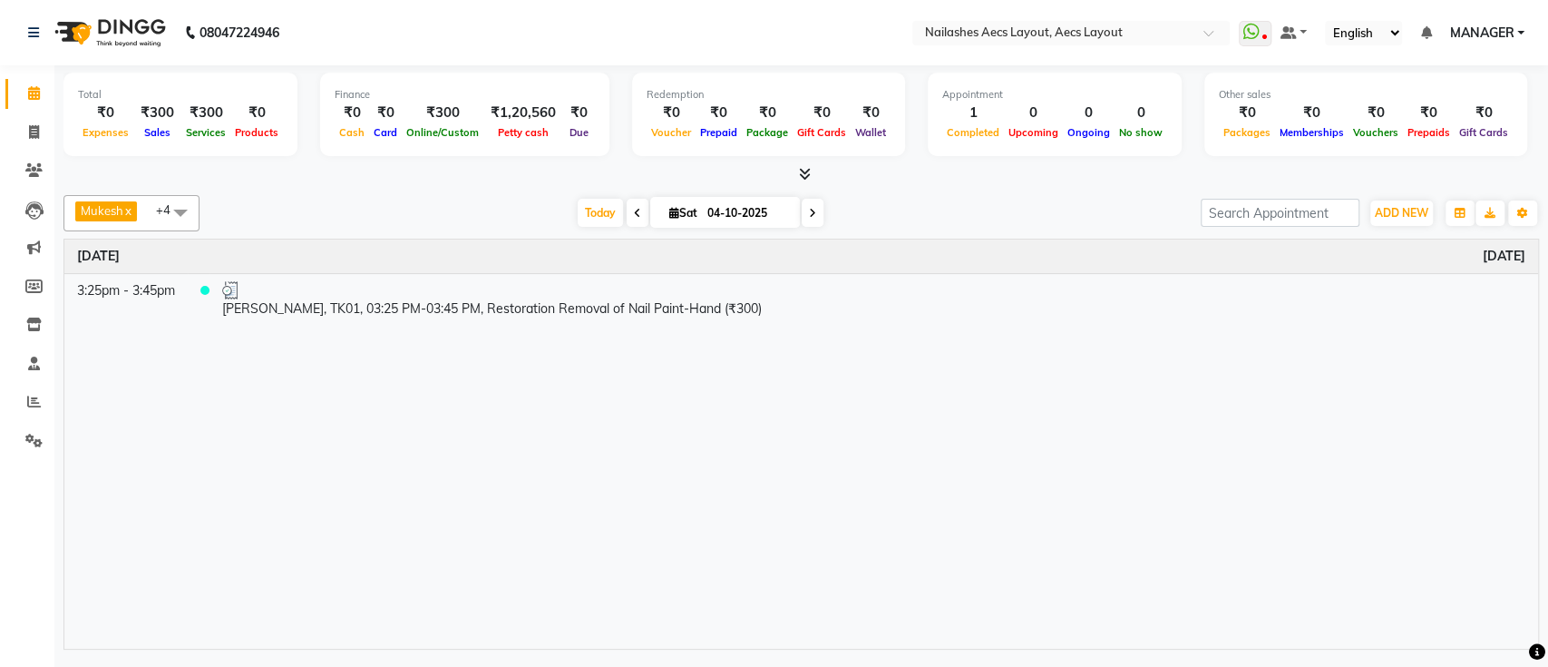
click at [124, 35] on img at bounding box center [108, 32] width 124 height 51
click at [117, 36] on img at bounding box center [108, 32] width 124 height 51
